Goal: Information Seeking & Learning: Learn about a topic

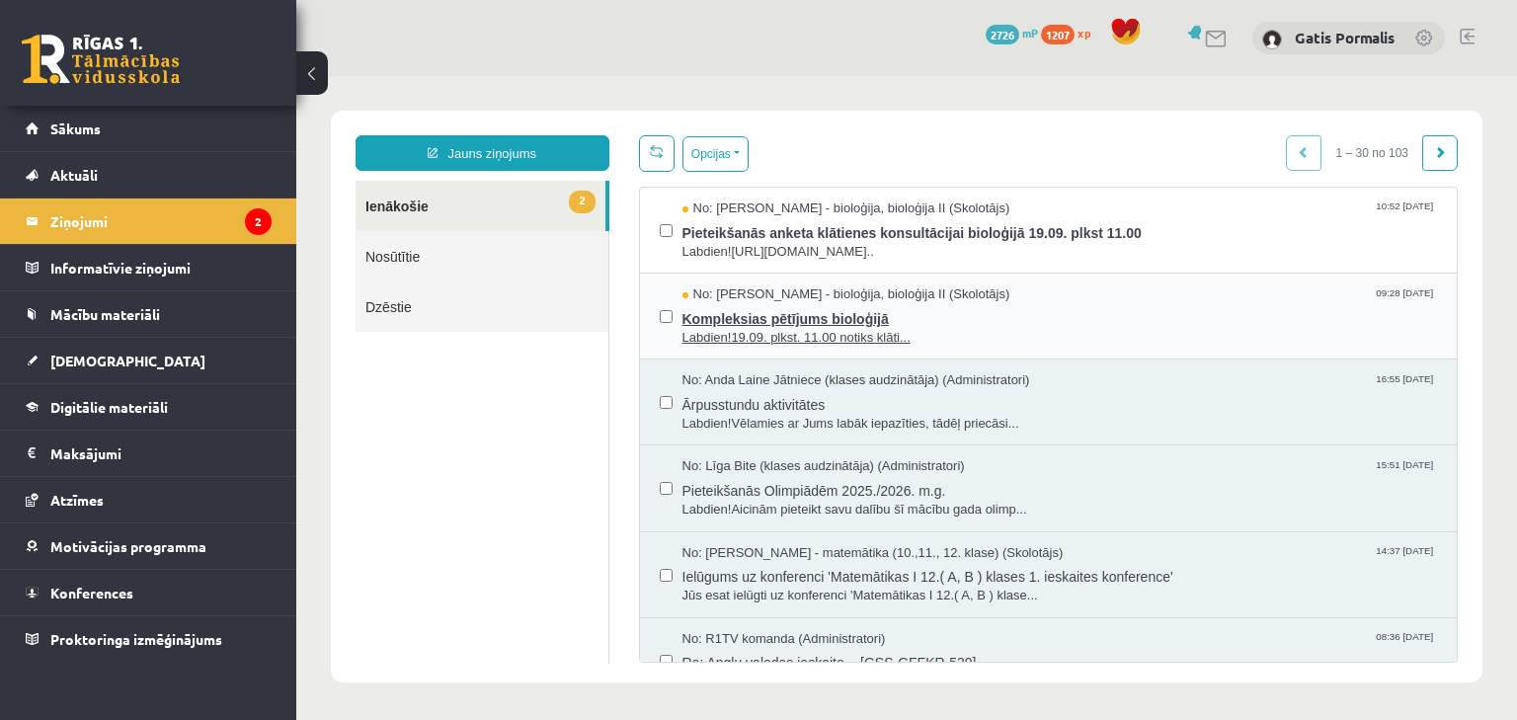
click at [900, 311] on span "Kompleksias pētījums bioloģijā" at bounding box center [1061, 316] width 756 height 25
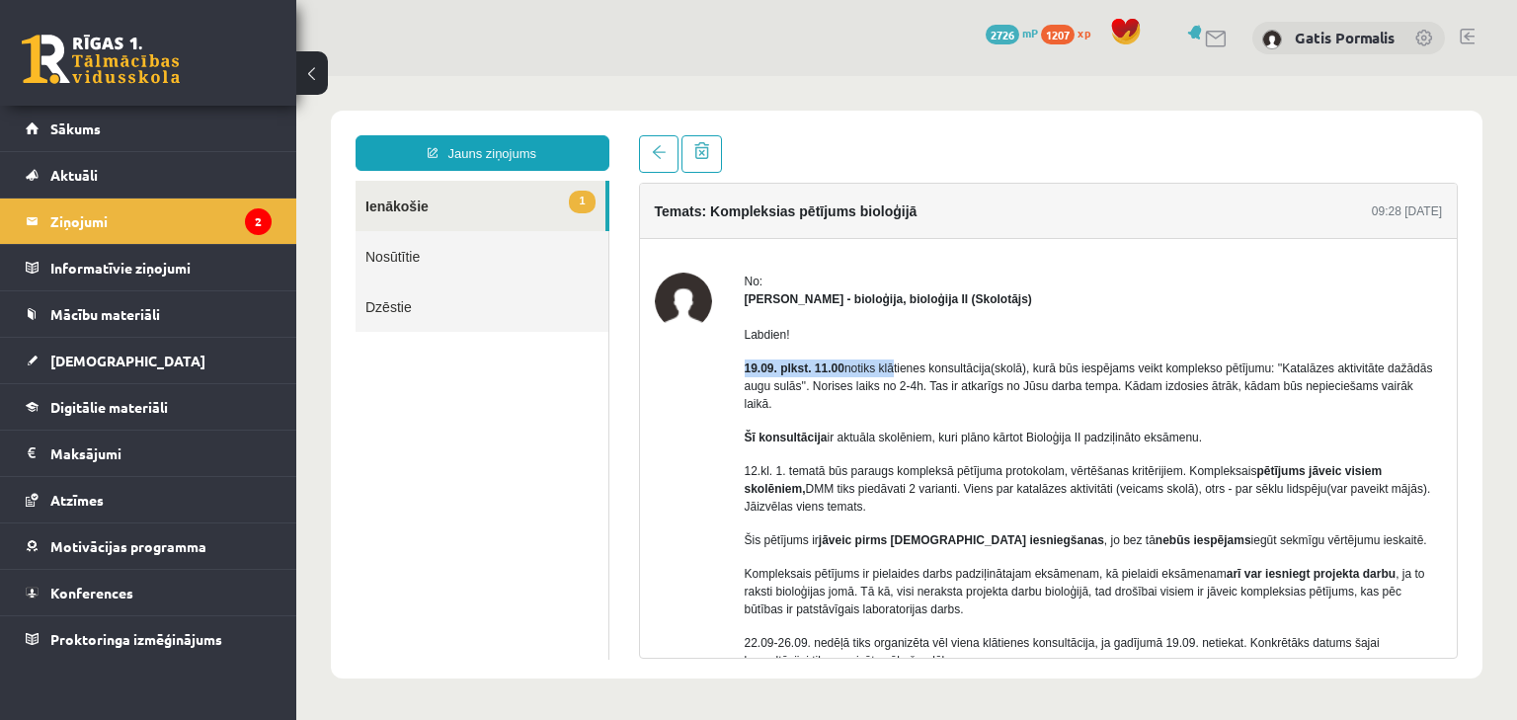
drag, startPoint x: 809, startPoint y: 365, endPoint x: 892, endPoint y: 366, distance: 83.0
click at [892, 366] on div "No: [PERSON_NAME] - bioloģija, bioloģija II (Skolotājs) Labdien! 19.09. plkst. …" at bounding box center [1049, 564] width 788 height 582
click at [1216, 697] on body "Jauns ziņojums 1 Ienākošie Nosūtītie Dzēstie * ********* ********* ******* Tema…" at bounding box center [906, 394] width 1221 height 637
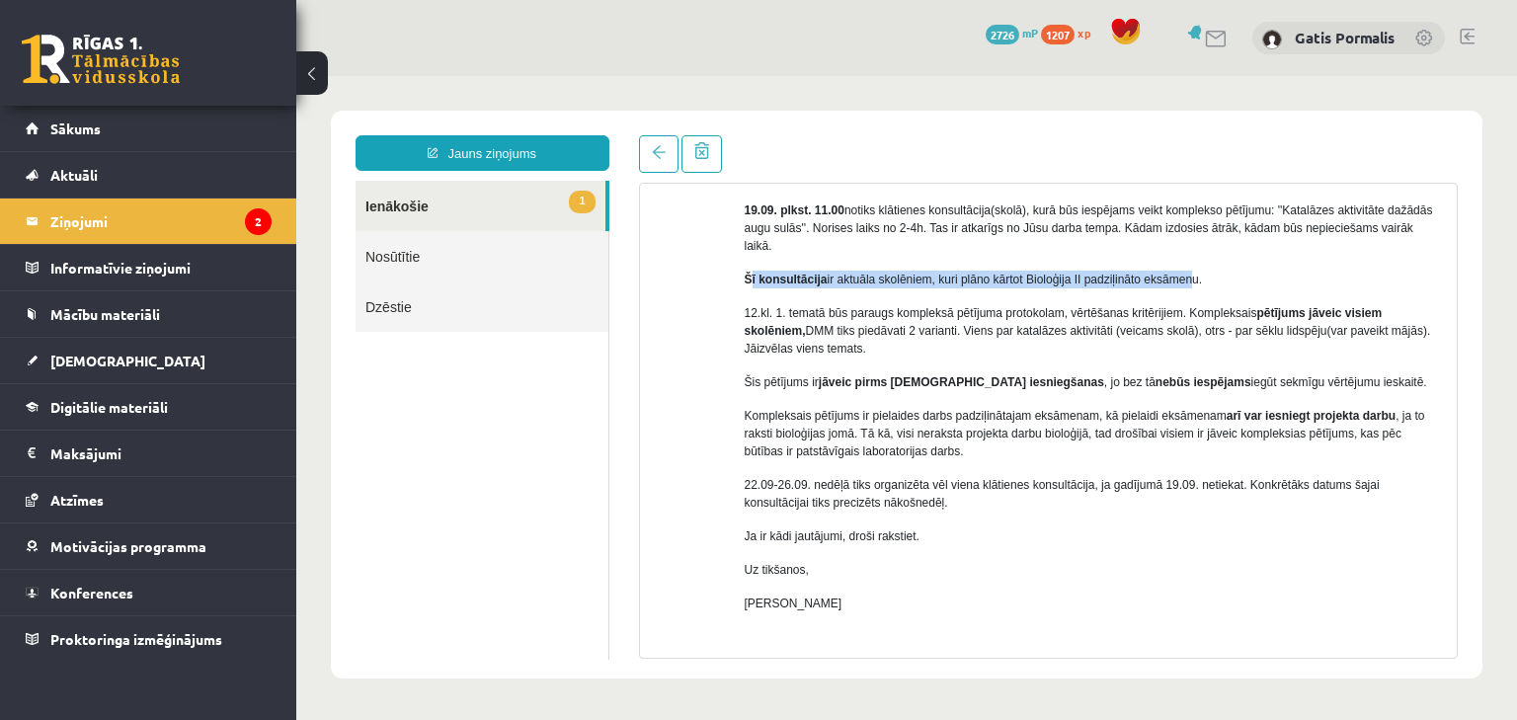
drag, startPoint x: 748, startPoint y: 261, endPoint x: 1180, endPoint y: 283, distance: 433.2
click at [1191, 271] on p "Šī konsultācija ir aktuāla skolēniem, kuri plāno kārtot Bioloģija II padziļināt…" at bounding box center [1094, 280] width 698 height 18
click at [1172, 304] on p "12.kl. 1. tematā būs paraugs kompleksā pētījuma protokolam, vērtēšanas kritērij…" at bounding box center [1094, 330] width 698 height 53
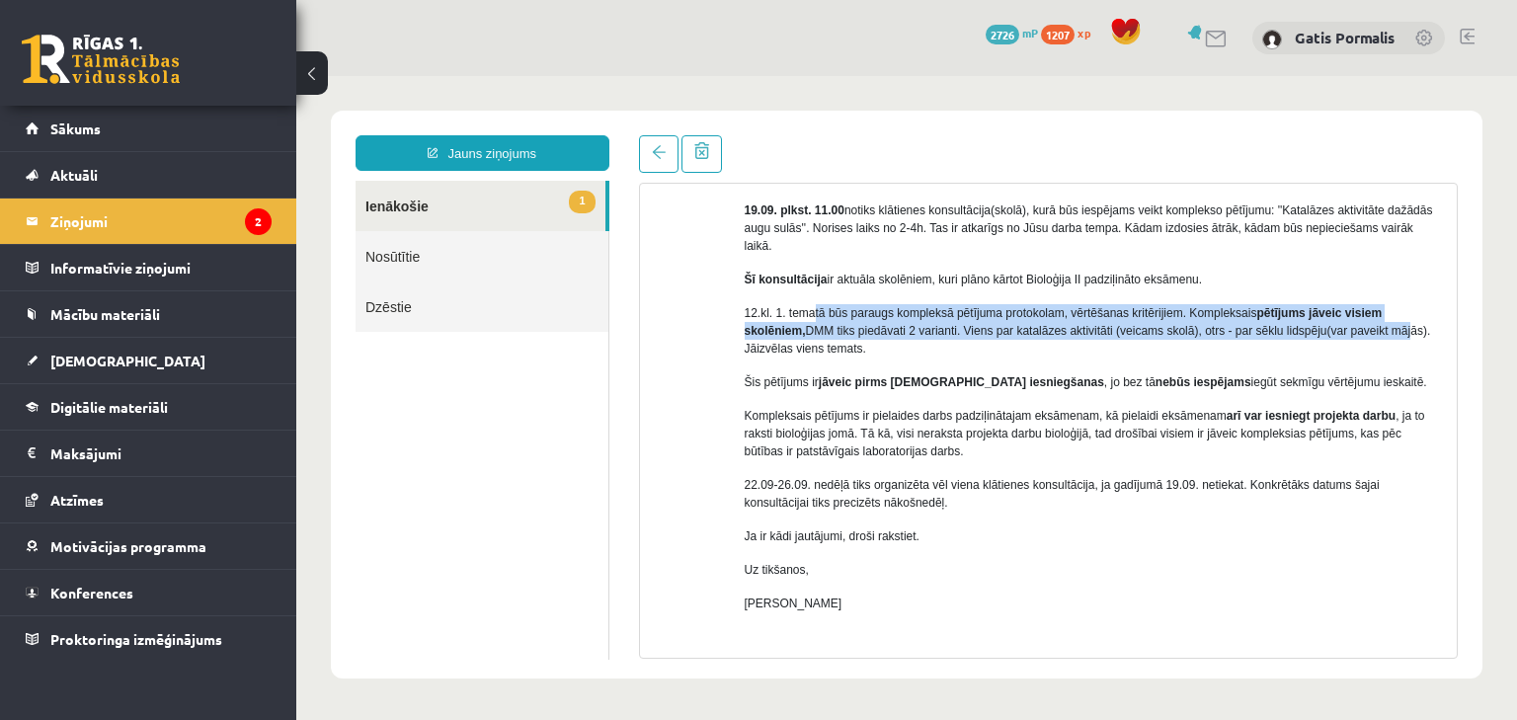
drag, startPoint x: 811, startPoint y: 294, endPoint x: 1407, endPoint y: 316, distance: 596.1
click at [1407, 316] on p "12.kl. 1. tematā būs paraugs kompleksā pētījuma protokolam, vērtēšanas kritērij…" at bounding box center [1094, 330] width 698 height 53
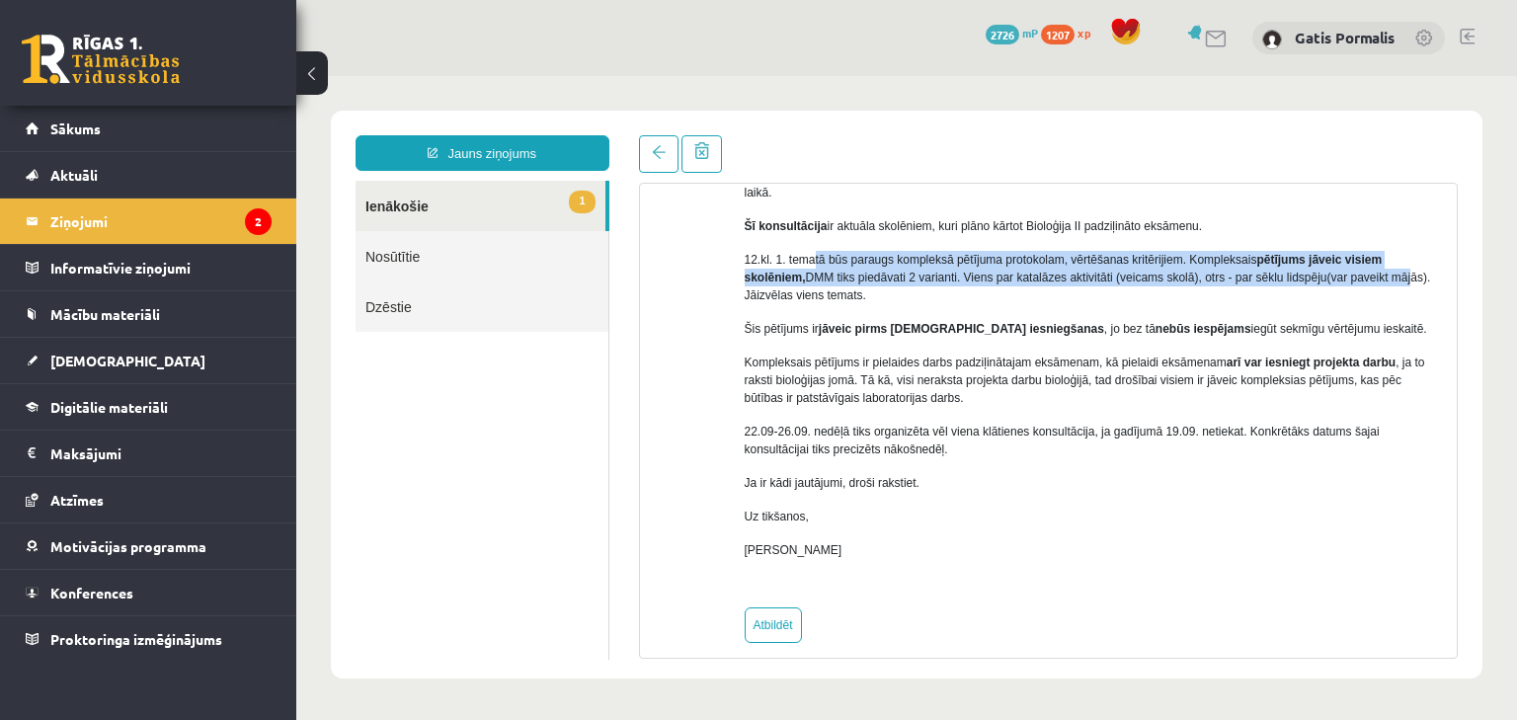
scroll to position [53, 0]
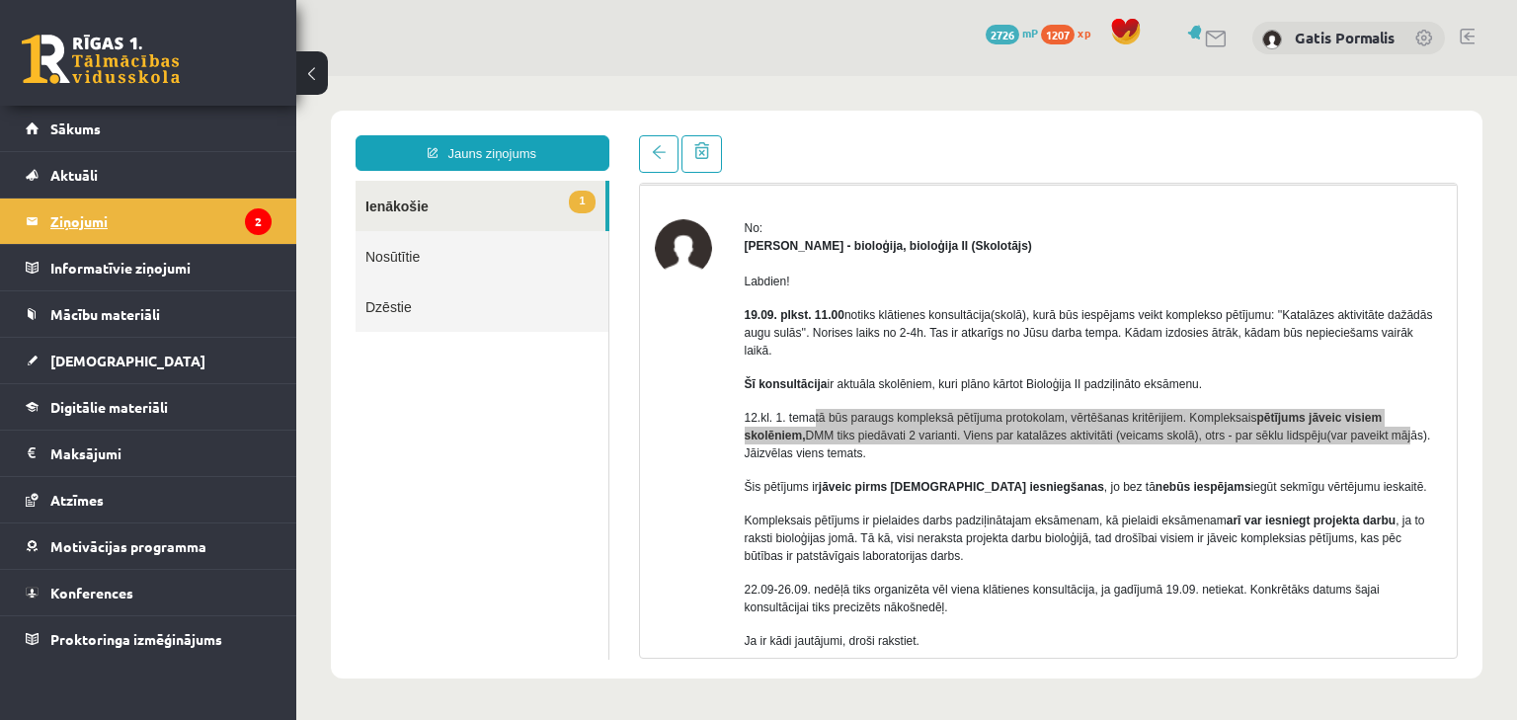
click at [229, 217] on legend "Ziņojumi 2" at bounding box center [160, 221] width 221 height 45
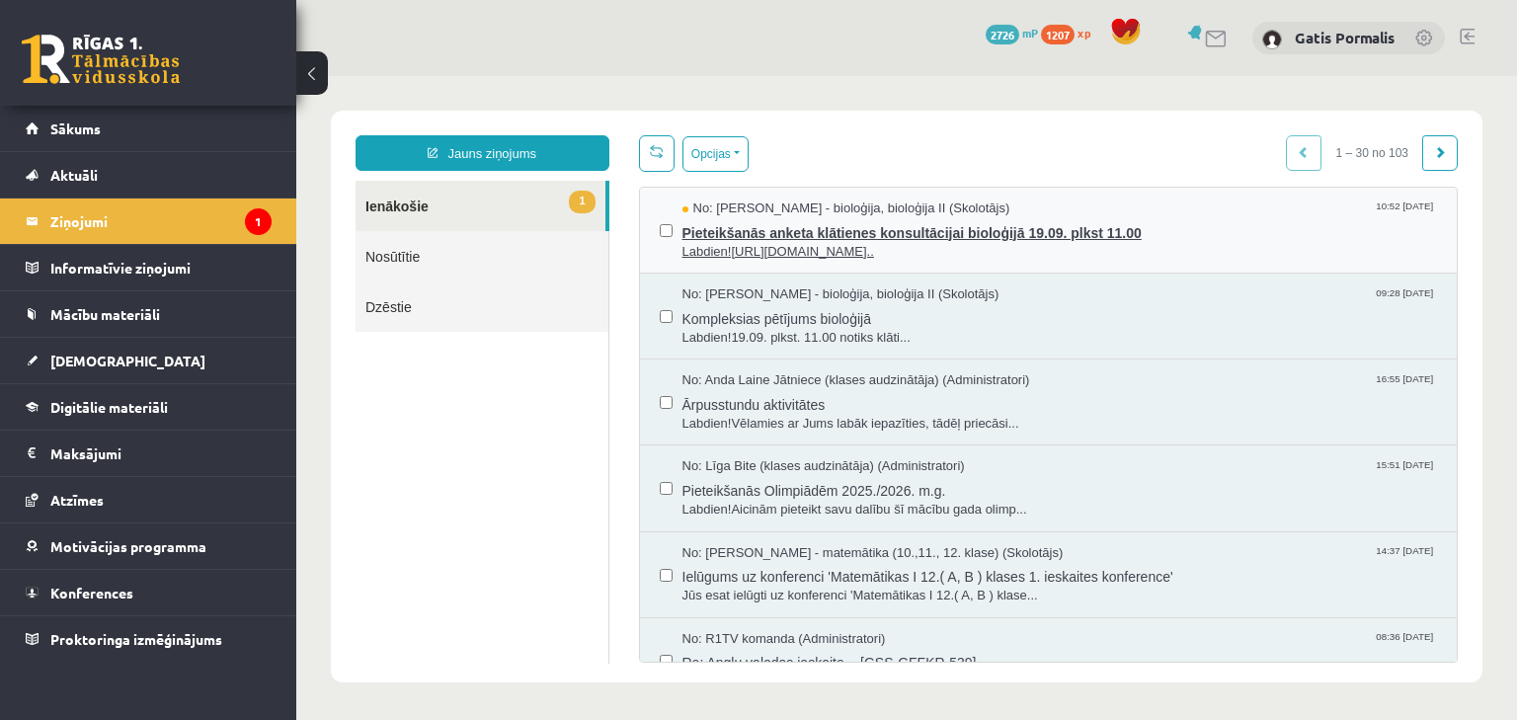
click at [866, 201] on span "No: [PERSON_NAME] - bioloģija, bioloģija II (Skolotājs)" at bounding box center [847, 209] width 328 height 19
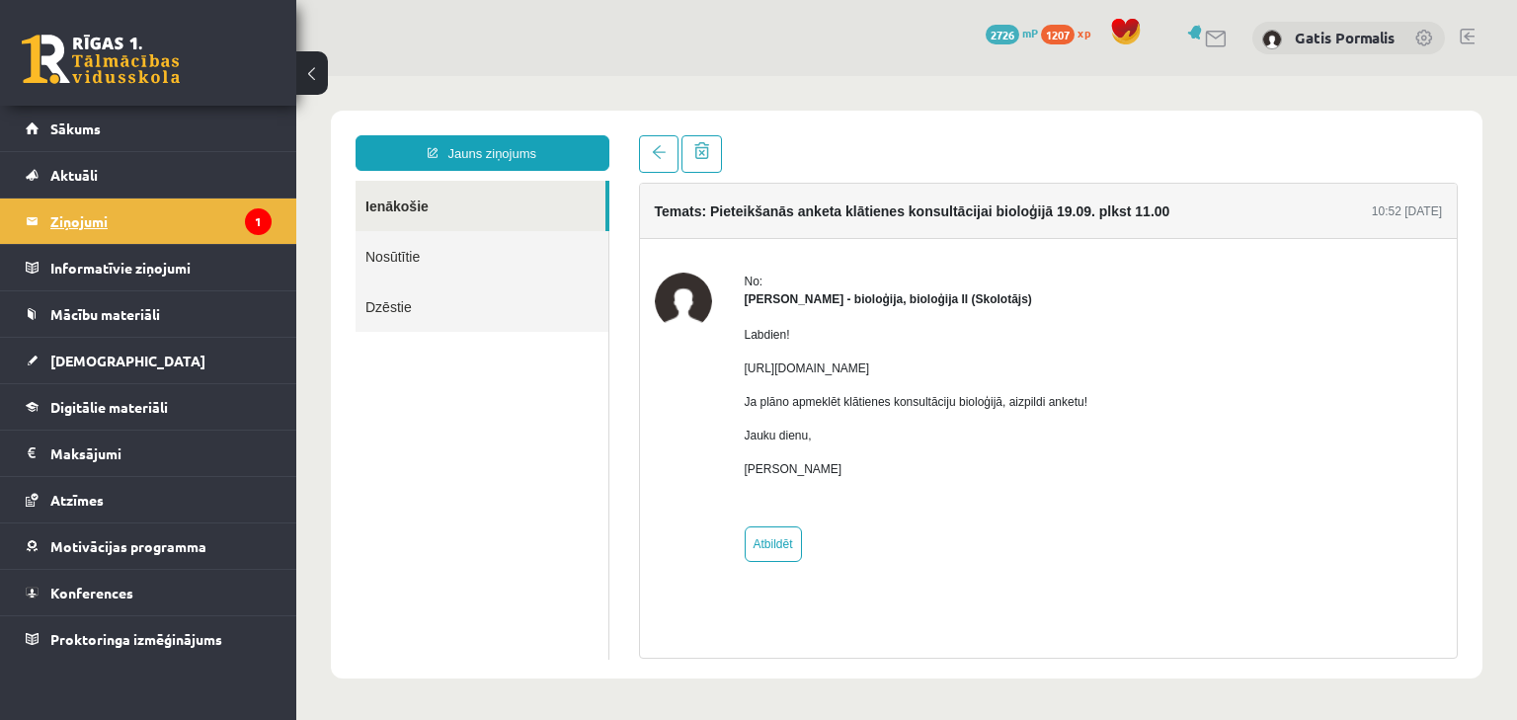
click at [261, 213] on icon "1" at bounding box center [258, 221] width 27 height 27
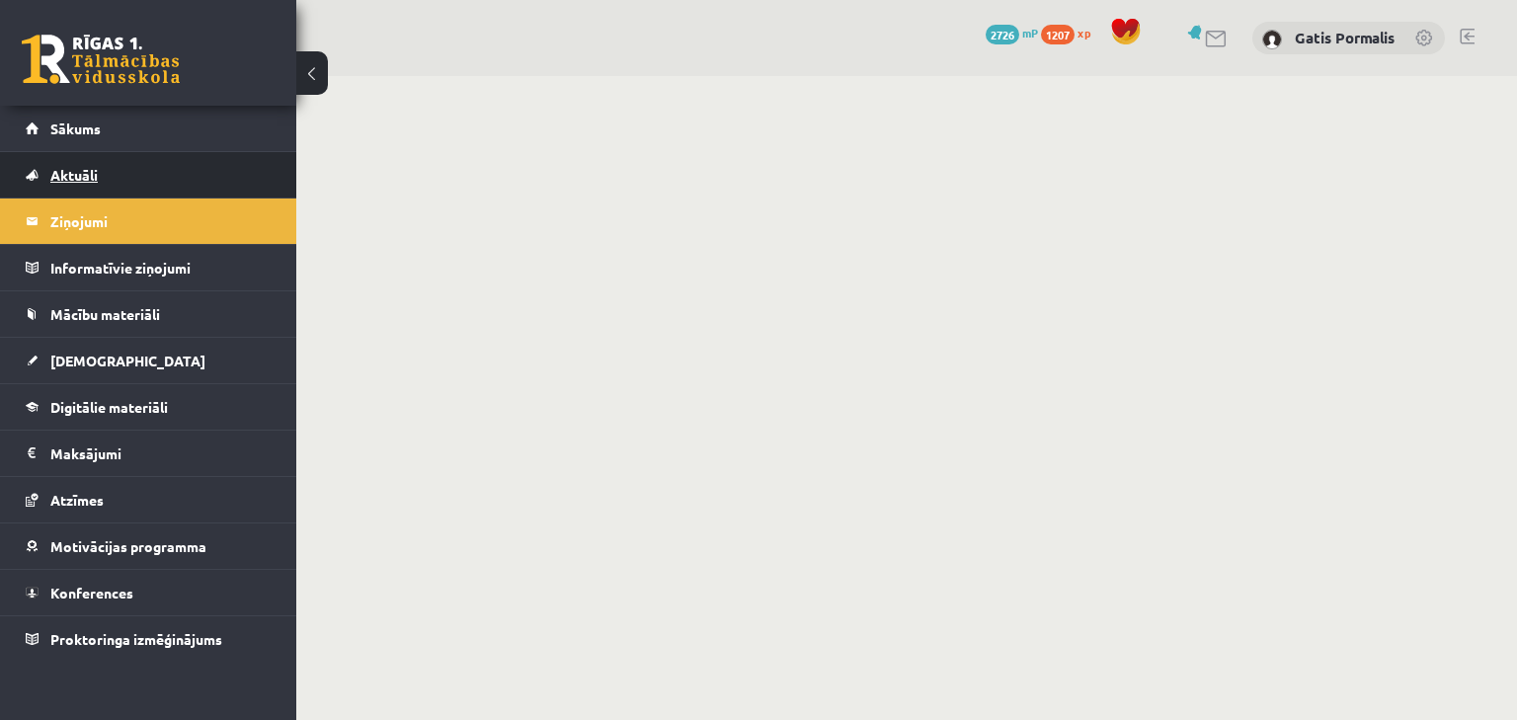
click at [219, 153] on link "Aktuāli" at bounding box center [149, 174] width 246 height 45
